Goal: Task Accomplishment & Management: Manage account settings

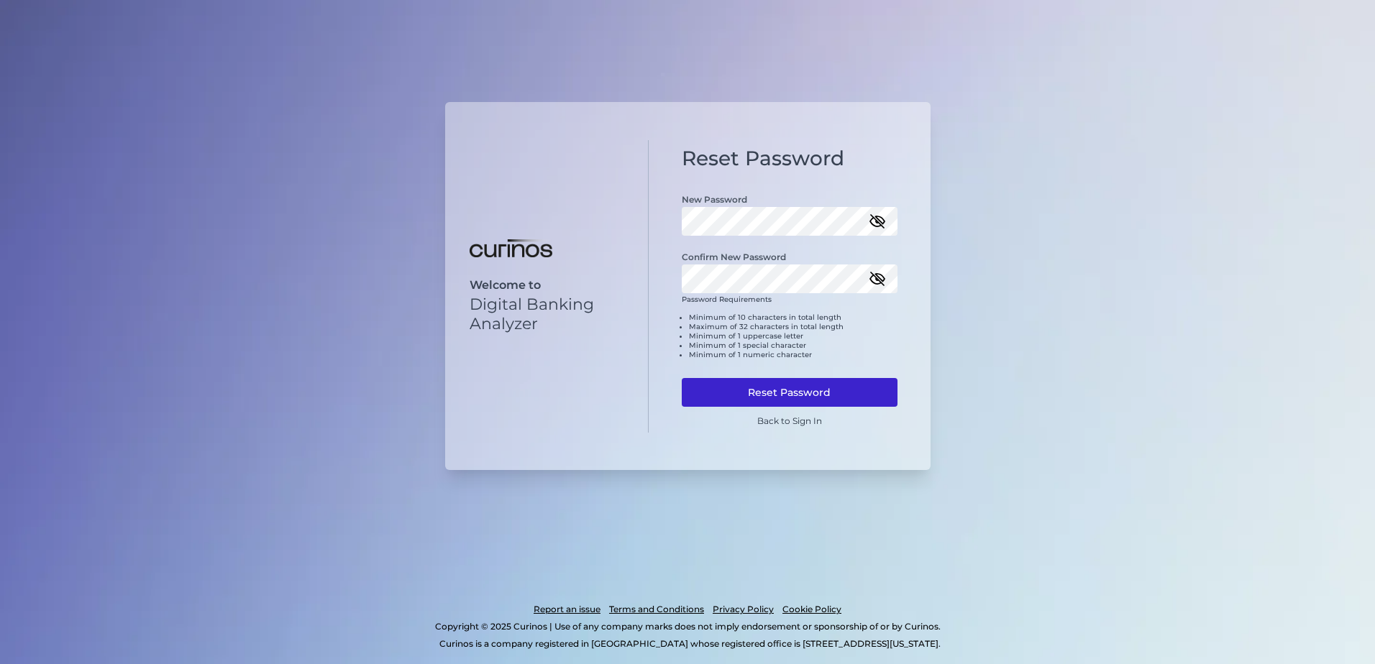
click at [746, 393] on button "Reset Password" at bounding box center [790, 392] width 216 height 29
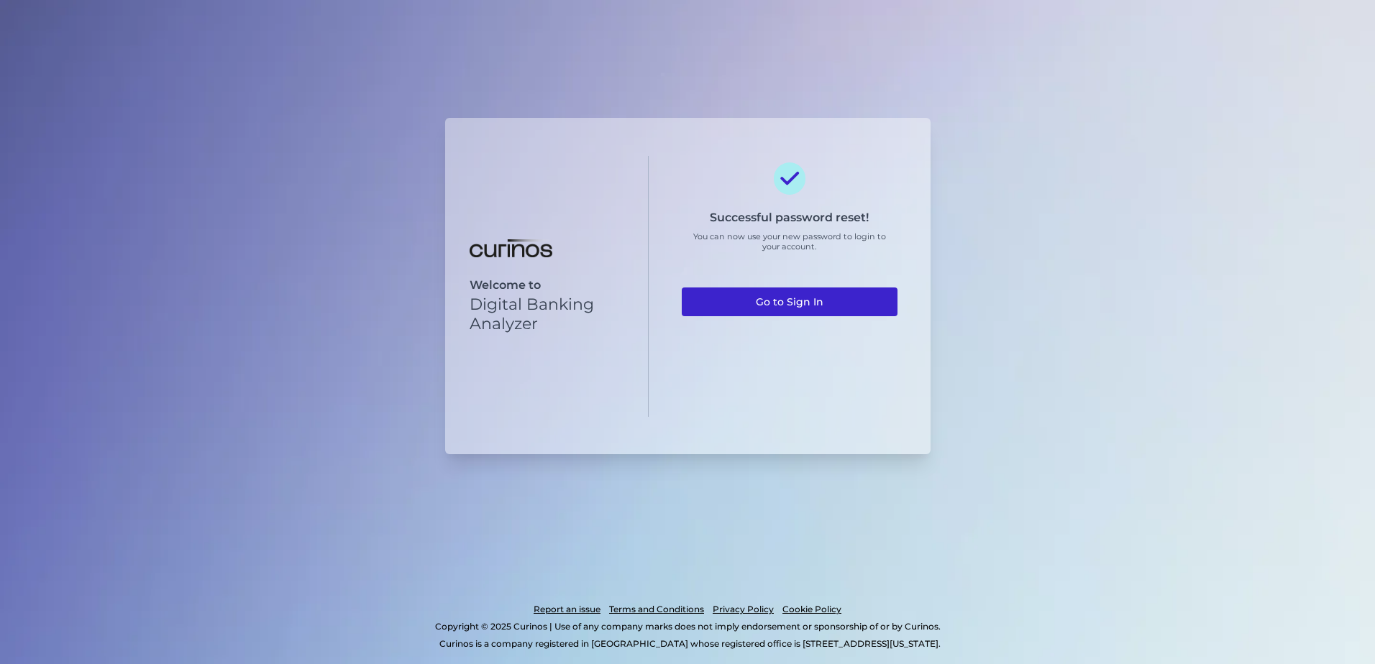
click at [805, 298] on link "Go to Sign In" at bounding box center [790, 302] width 216 height 29
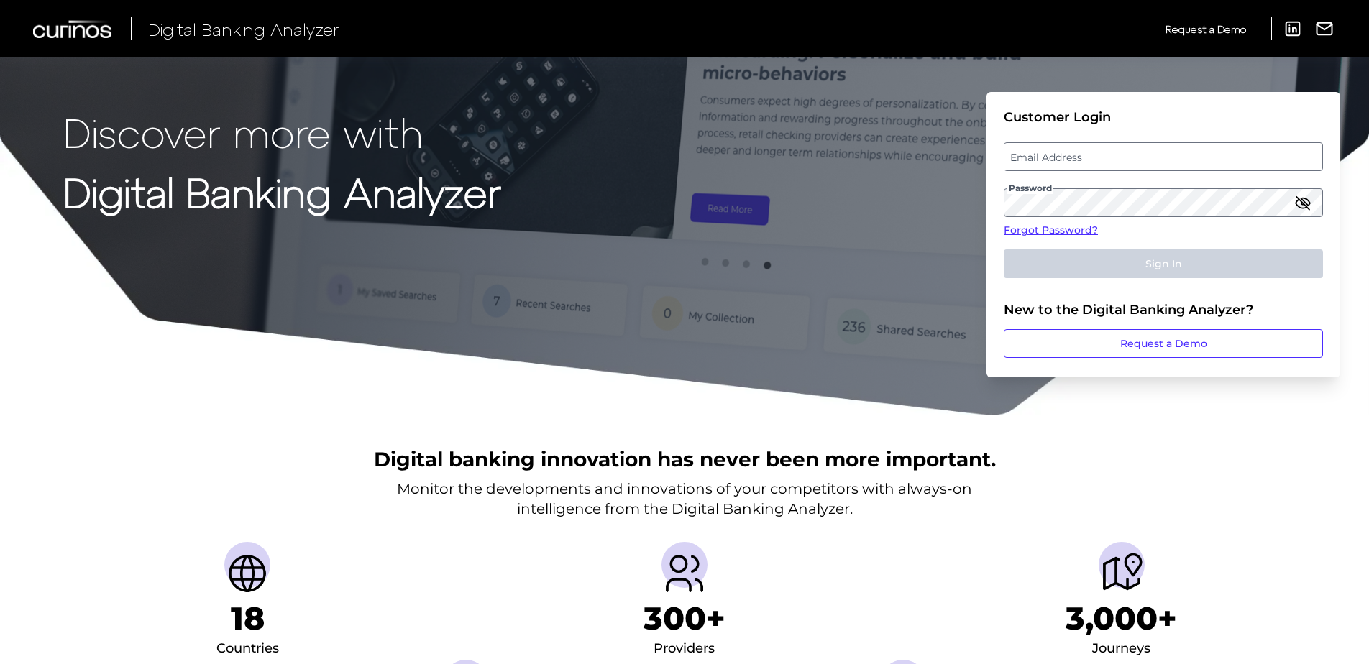
click at [1060, 155] on label "Email Address" at bounding box center [1163, 157] width 317 height 26
click at [1060, 155] on input "email" at bounding box center [1163, 156] width 319 height 29
click at [1060, 156] on input "Email Address" at bounding box center [1163, 156] width 319 height 29
type input "vi"
